Goal: Task Accomplishment & Management: Manage account settings

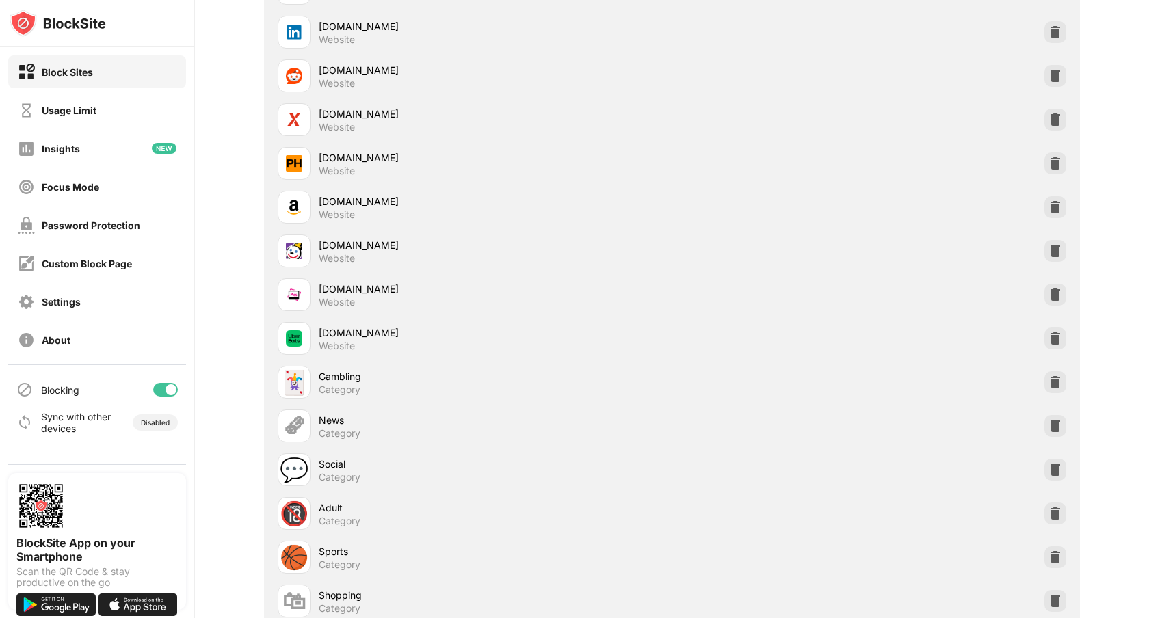
scroll to position [3549, 0]
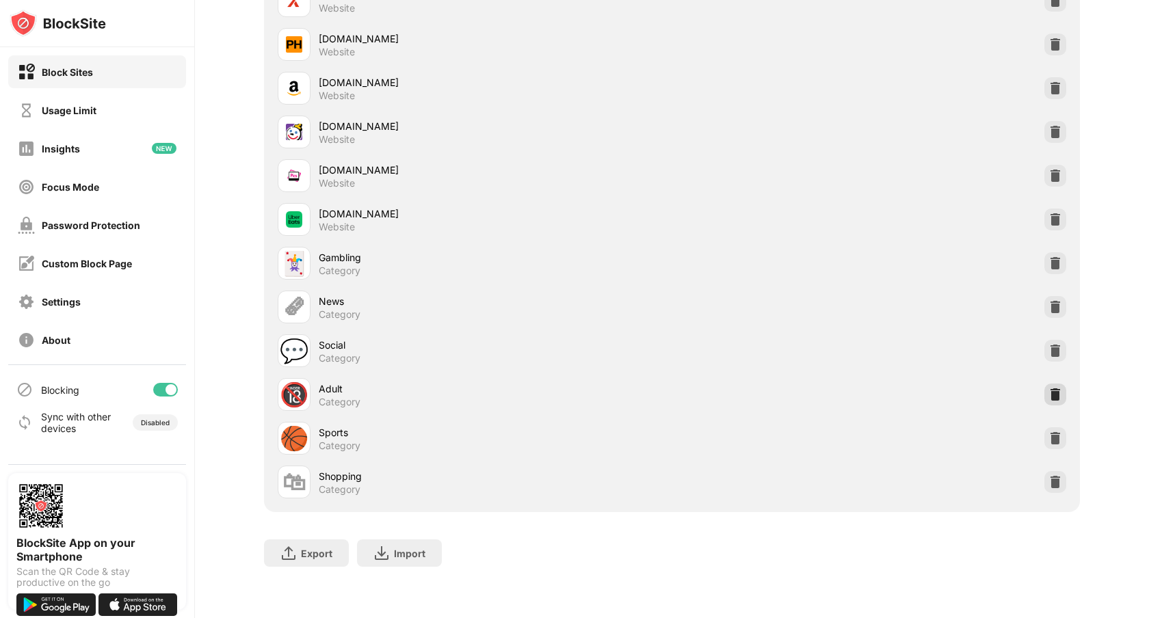
click at [1050, 392] on img at bounding box center [1055, 395] width 14 height 14
